Goal: Transaction & Acquisition: Purchase product/service

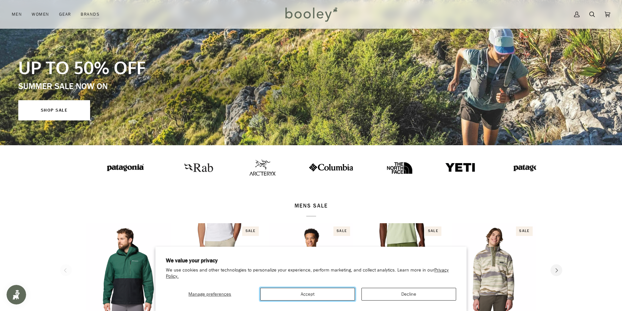
click at [322, 298] on button "Accept" at bounding box center [307, 294] width 95 height 13
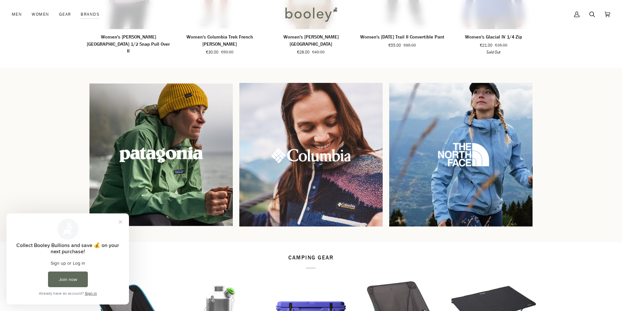
scroll to position [490, 0]
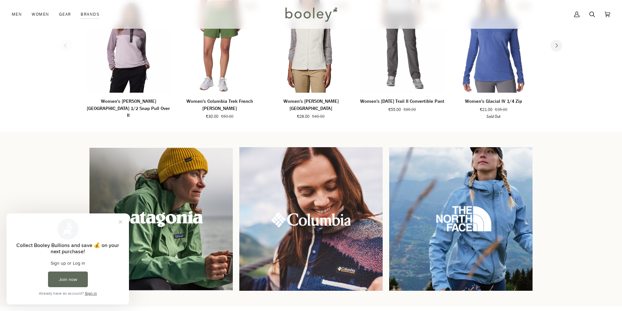
click img
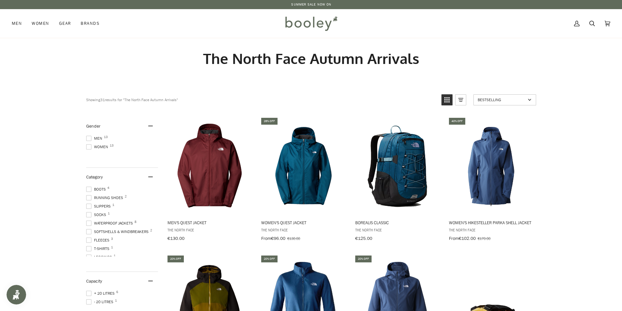
click at [95, 142] on ul "Men 13 Women 13" at bounding box center [122, 144] width 72 height 17
click at [92, 146] on span "Women 13" at bounding box center [98, 147] width 24 height 6
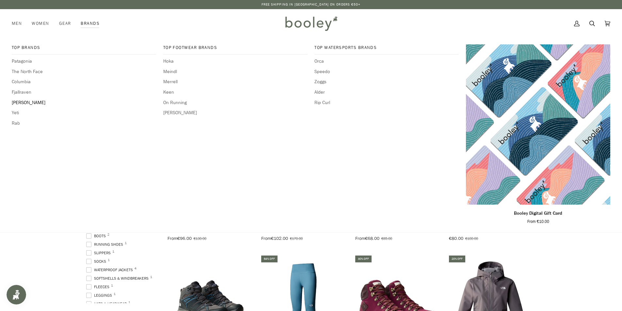
click at [33, 102] on span "[PERSON_NAME]" at bounding box center [84, 102] width 144 height 7
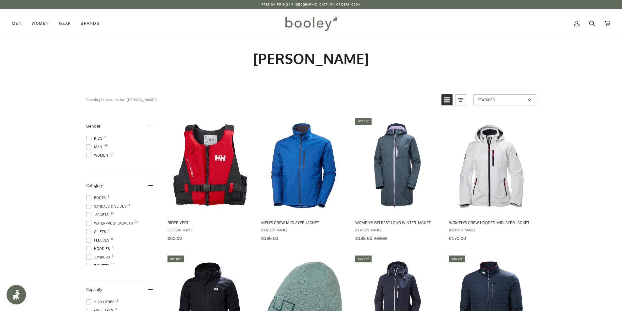
click at [97, 156] on span "Women 61" at bounding box center [98, 156] width 24 height 6
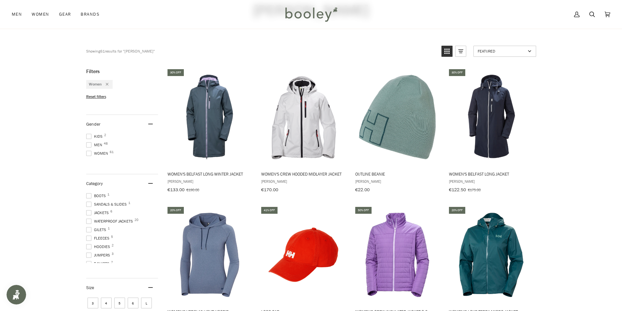
scroll to position [98, 0]
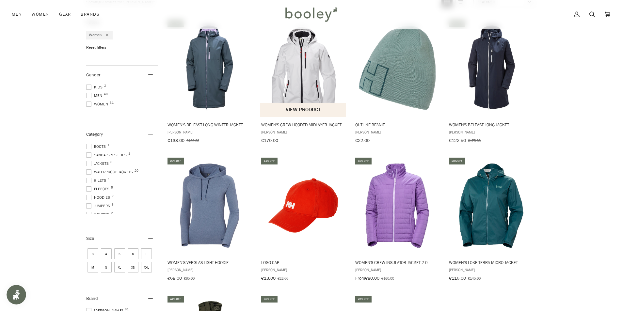
click at [299, 81] on img "Women's Crew Hooded Midlayer Jacket" at bounding box center [303, 67] width 87 height 87
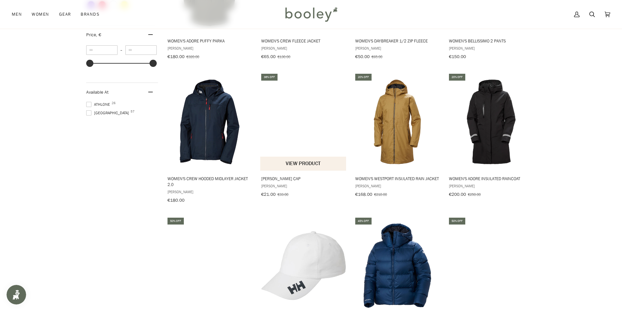
scroll to position [457, 0]
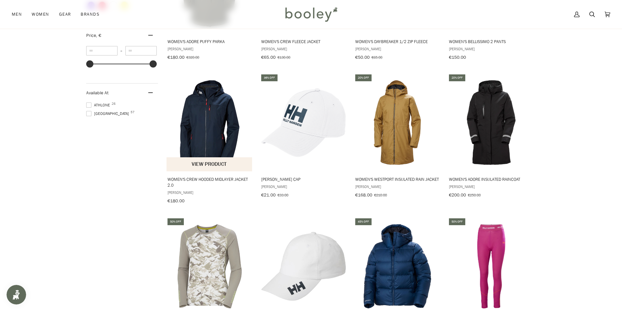
click at [209, 109] on img "Women's Crew Hooded Midlayer Jacket 2.0" at bounding box center [210, 122] width 87 height 87
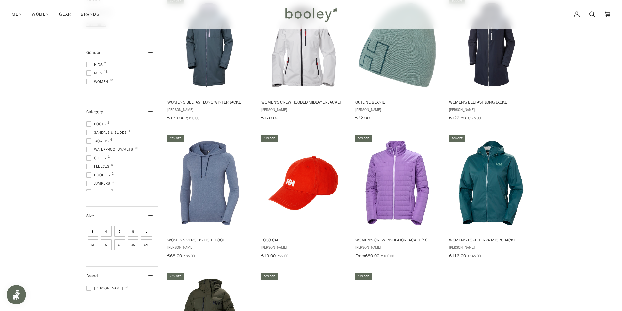
scroll to position [0, 0]
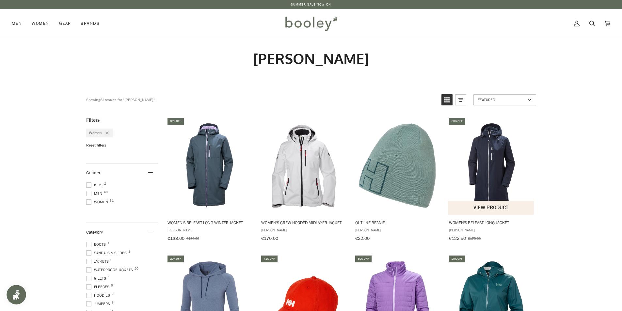
click at [494, 183] on img "Women's Belfast Long Jacket" at bounding box center [491, 165] width 87 height 87
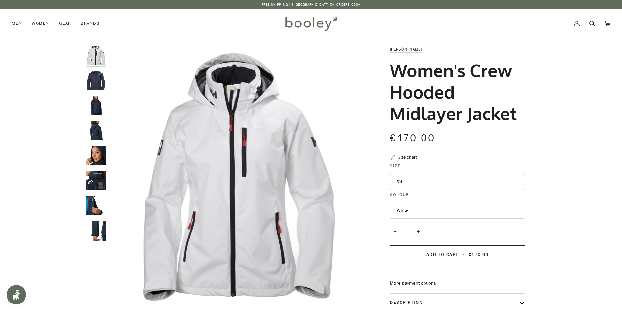
click at [431, 175] on button "XS" at bounding box center [457, 182] width 135 height 16
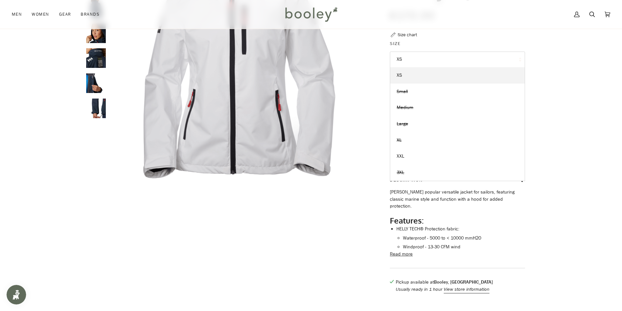
scroll to position [33, 0]
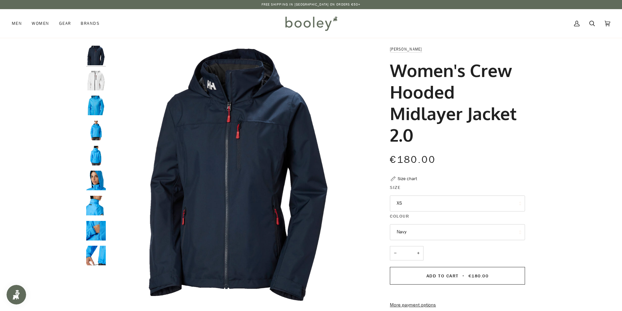
click at [409, 201] on button "XS" at bounding box center [457, 204] width 135 height 16
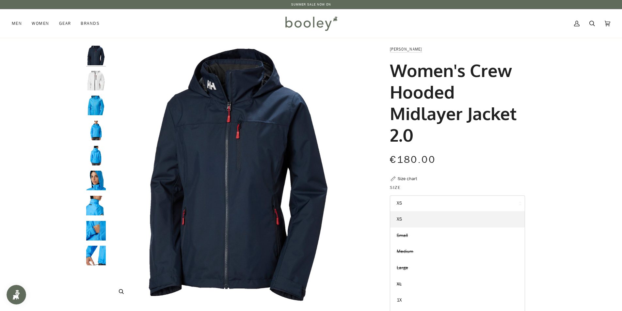
click at [251, 204] on img "Helly Hansen Women's Crew Hooded Midlayer Jacket 2.0 Navy - Booley Galway" at bounding box center [238, 175] width 258 height 258
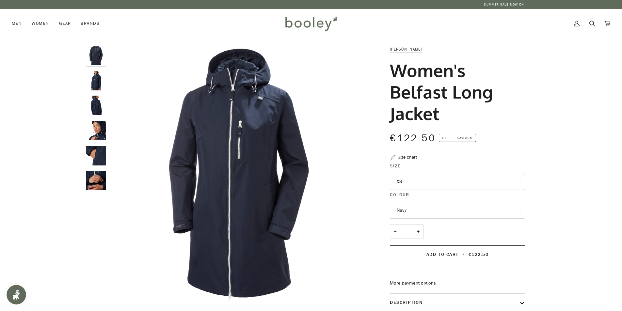
click at [463, 180] on button "XS" at bounding box center [457, 182] width 135 height 16
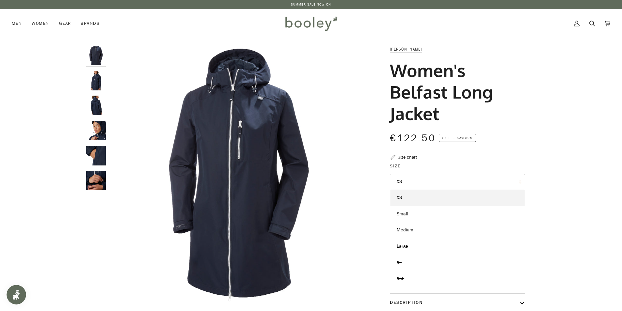
click at [463, 180] on button "XS" at bounding box center [457, 182] width 135 height 16
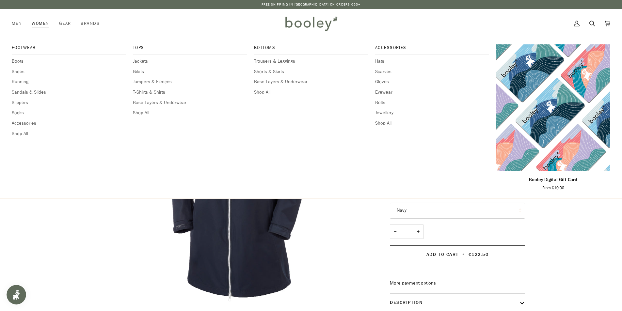
click at [33, 22] on link "Women" at bounding box center [40, 23] width 27 height 29
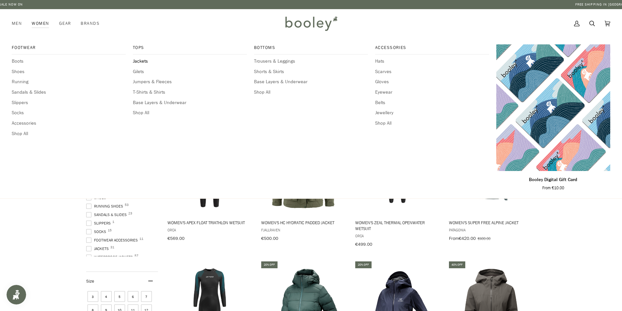
click at [149, 60] on span "Jackets" at bounding box center [190, 61] width 114 height 7
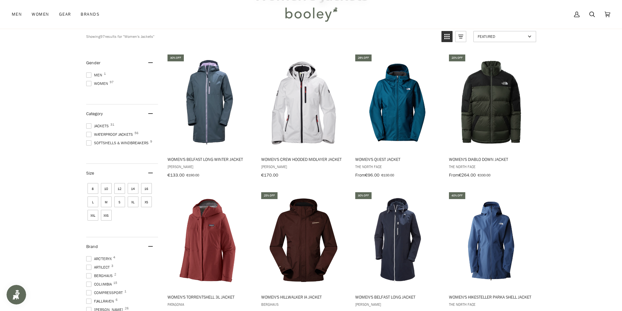
scroll to position [65, 0]
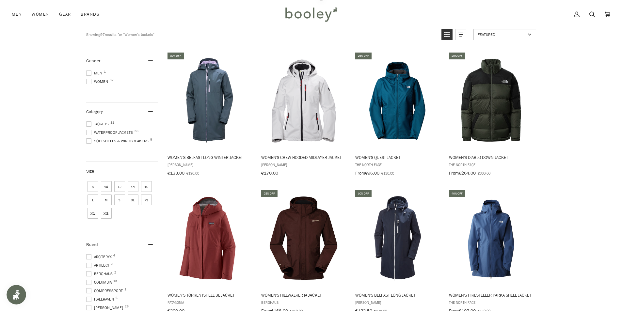
click at [116, 131] on span "Waterproof Jackets 56" at bounding box center [110, 133] width 49 height 6
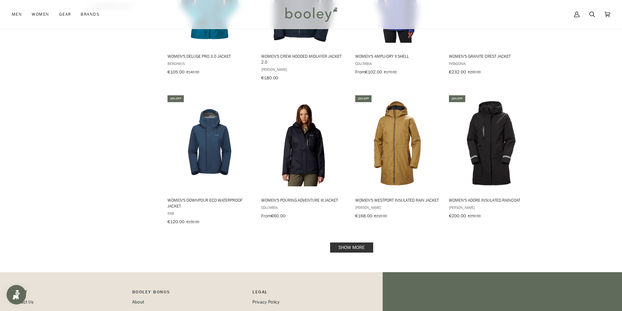
scroll to position [588, 0]
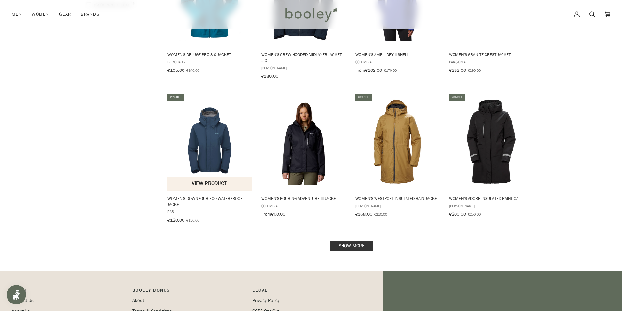
click at [205, 141] on img "Women's Downpour Eco Waterproof Jacket" at bounding box center [210, 142] width 87 height 87
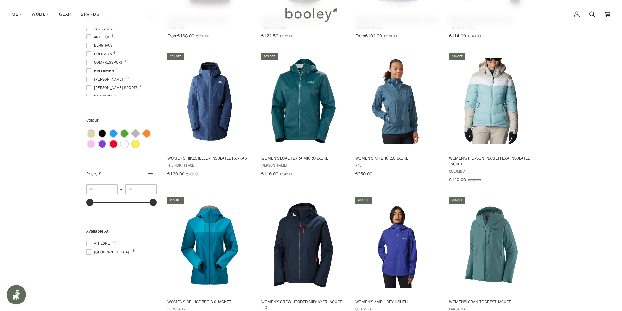
scroll to position [327, 0]
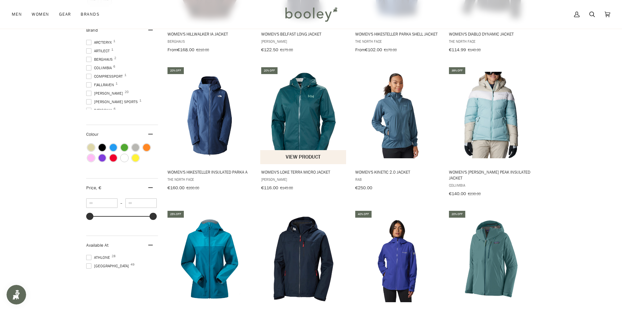
click at [311, 94] on img "Women's Loke Terra Micro Jacket" at bounding box center [303, 115] width 87 height 87
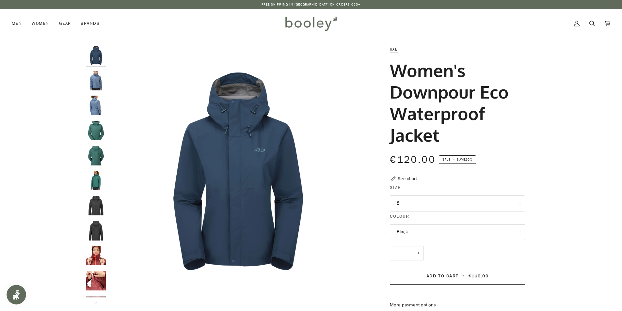
click at [421, 232] on button "Black" at bounding box center [457, 232] width 135 height 16
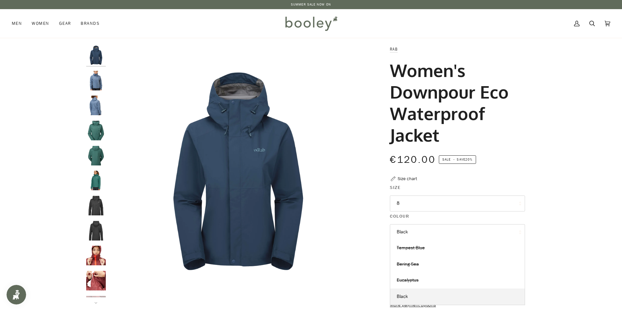
click at [416, 201] on button "8" at bounding box center [457, 204] width 135 height 16
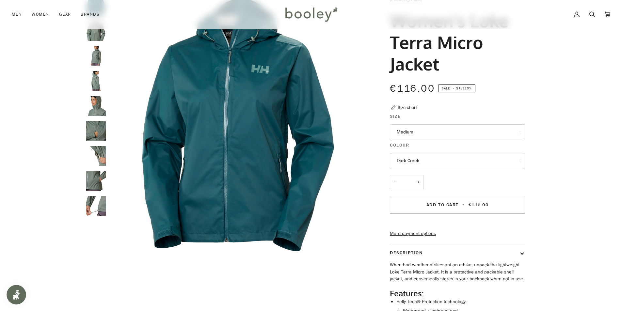
scroll to position [65, 0]
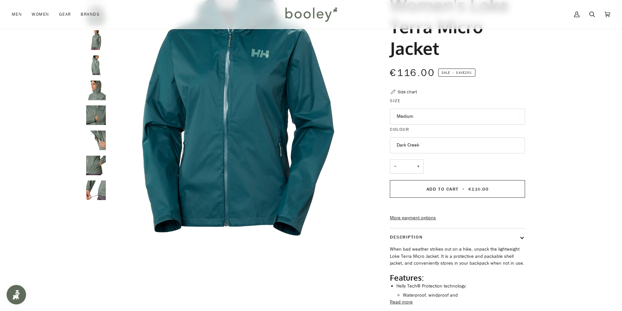
click at [439, 116] on button "Medium" at bounding box center [457, 117] width 135 height 16
click at [437, 146] on button "Dark Creek" at bounding box center [457, 145] width 135 height 16
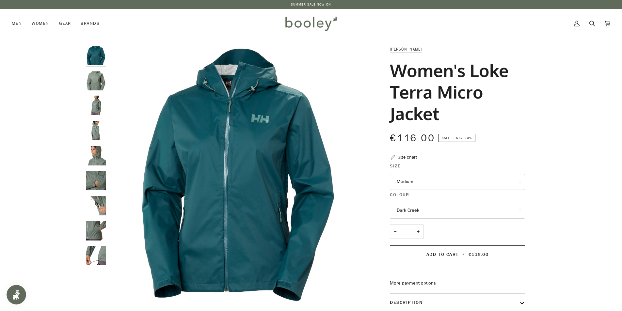
click at [94, 134] on img "Helly Hansen Women's Loke Terra Micro Jacket Grey Cactus - Booley Galway" at bounding box center [96, 131] width 20 height 20
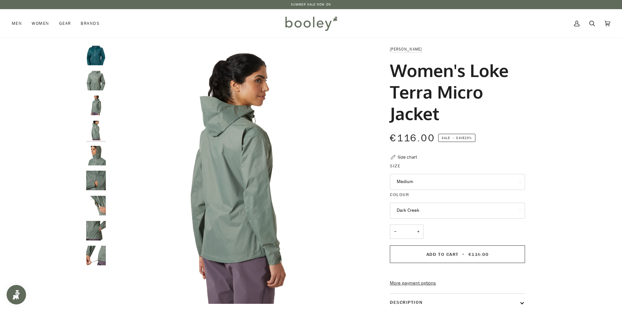
click at [99, 104] on img "Helly Hansen Women's Loke Terra Micro Jacket Grey Cactus - Booley Galway" at bounding box center [96, 106] width 20 height 20
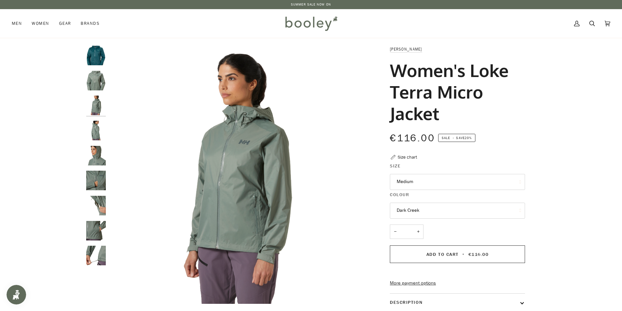
click at [91, 84] on img "Helly Hansen Women's Loke Terra Micro Jacket Grey Cactus - Booley Galway" at bounding box center [96, 81] width 20 height 20
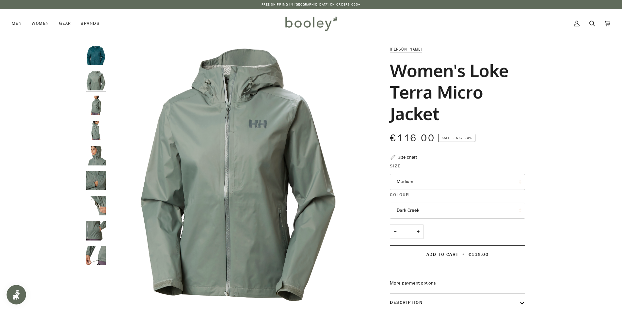
click at [100, 53] on img "Helly Hansen Women's Terra Micro Jacket Dark Creek - Booley Galway" at bounding box center [96, 56] width 20 height 20
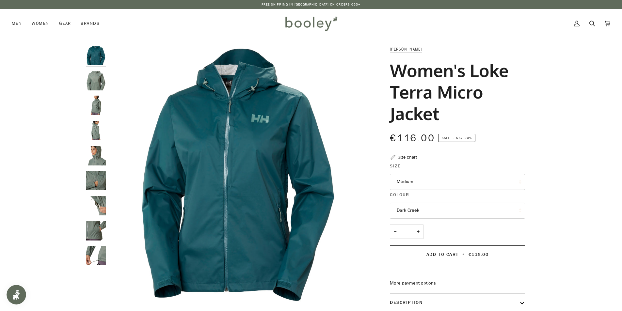
click at [95, 78] on img "Helly Hansen Women's Loke Terra Micro Jacket Grey Cactus - Booley Galway" at bounding box center [96, 81] width 20 height 20
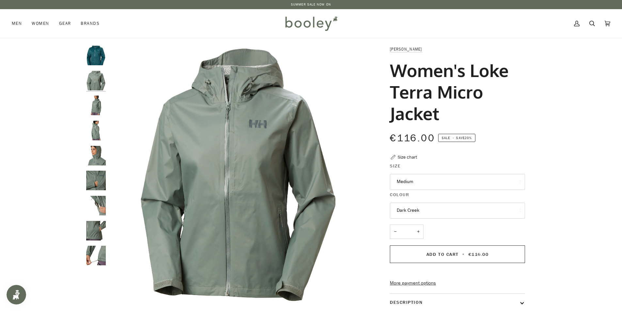
click at [86, 111] on div "Zoom" at bounding box center [311, 229] width 474 height 367
click at [99, 140] on img "Helly Hansen Women's Loke Terra Micro Jacket Grey Cactus - Booley Galway" at bounding box center [96, 131] width 20 height 20
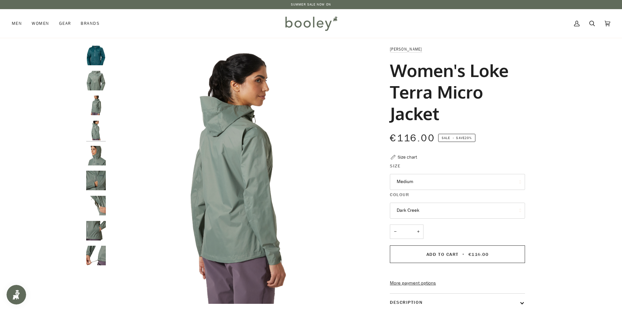
click at [98, 185] on img "Helly Hansen Women's Loke Terra Micro Jacket Grey Cactus - Booley Galway" at bounding box center [96, 181] width 20 height 20
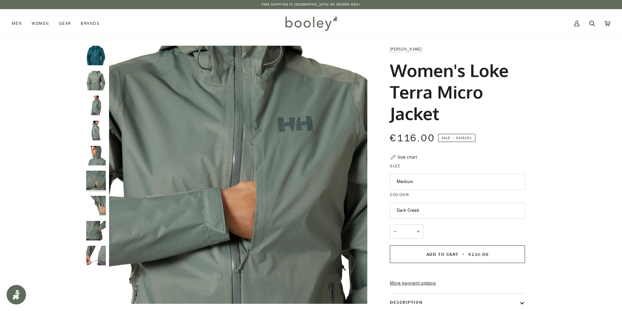
click at [90, 236] on img "Helly Hansen Women's Loke Terra Micro Jacket Grey Cactus - Booley Galway" at bounding box center [96, 231] width 20 height 20
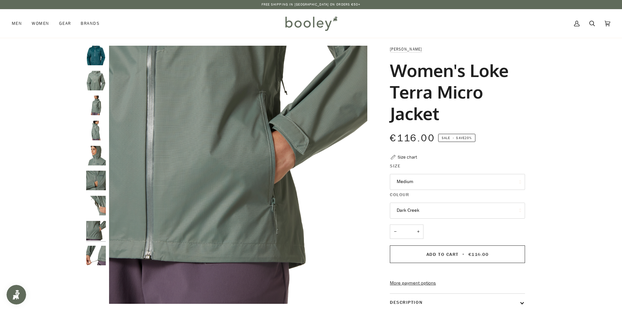
click at [88, 258] on img "Helly Hansen Women's Loke Terra Micro Jacket Grey Cactus - Booley Galway" at bounding box center [96, 256] width 20 height 20
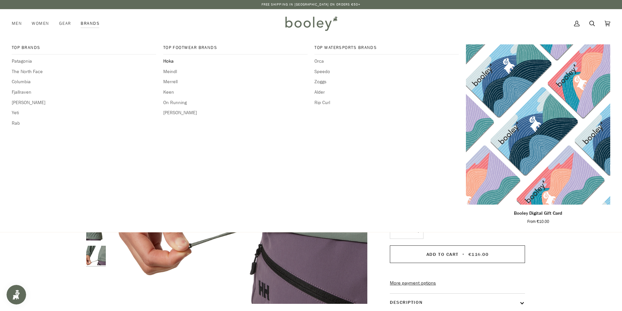
click at [174, 61] on span "Hoka" at bounding box center [235, 61] width 144 height 7
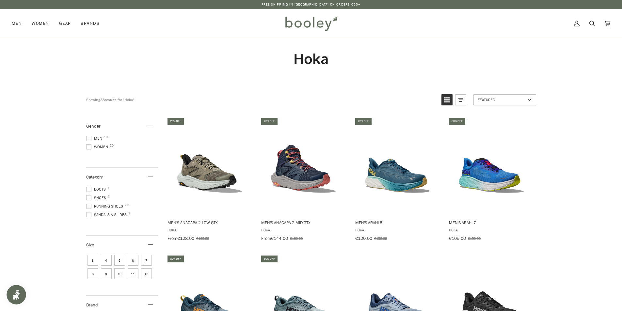
click at [100, 147] on span "Women 20" at bounding box center [98, 147] width 24 height 6
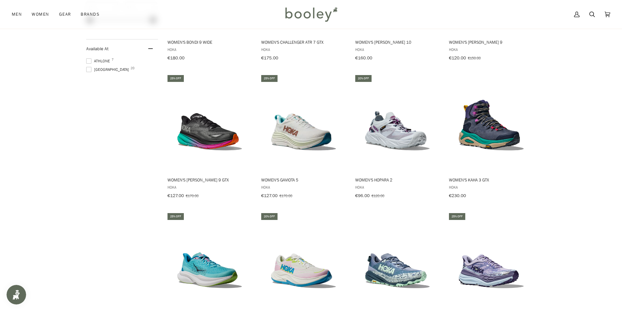
scroll to position [327, 0]
